Goal: Check status

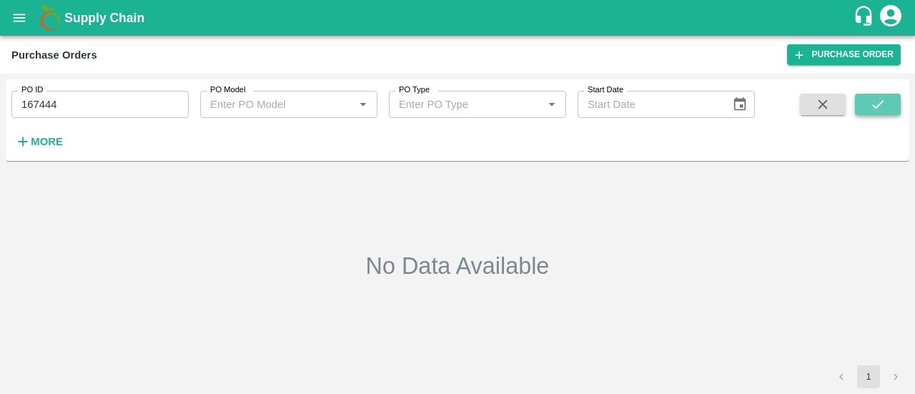
click at [867, 105] on button "submit" at bounding box center [878, 104] width 46 height 21
type input "169066"
click at [880, 103] on icon "submit" at bounding box center [877, 104] width 11 height 9
